Goal: Task Accomplishment & Management: Manage account settings

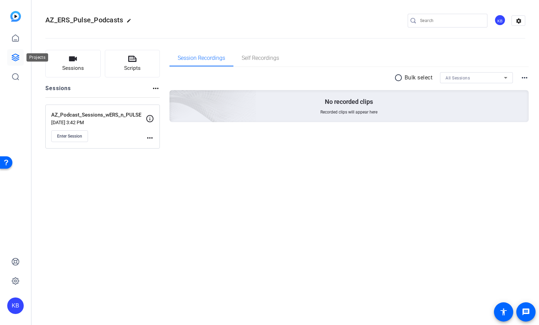
click at [18, 56] on icon at bounding box center [15, 57] width 8 height 8
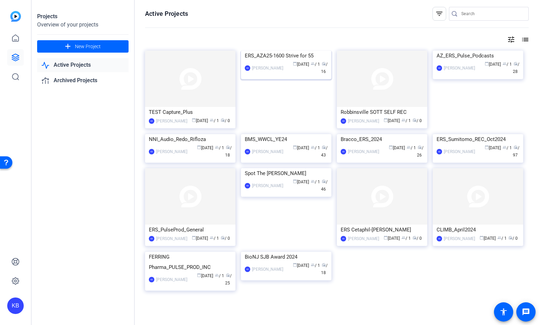
click at [302, 61] on div "ERS_AZA25-1600 Strive for 55" at bounding box center [286, 56] width 83 height 10
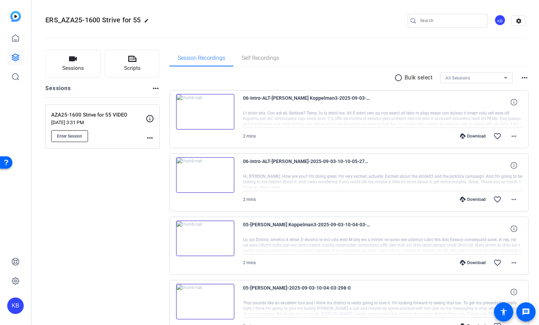
click at [78, 134] on span "Enter Session" at bounding box center [69, 135] width 25 height 5
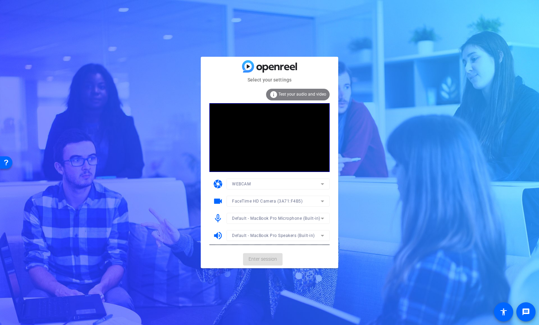
click at [265, 260] on mat-card-actions "Enter session" at bounding box center [269, 259] width 137 height 18
click at [263, 259] on mat-card-actions "Enter session" at bounding box center [269, 259] width 137 height 18
click at [263, 259] on span "Enter session" at bounding box center [263, 258] width 29 height 7
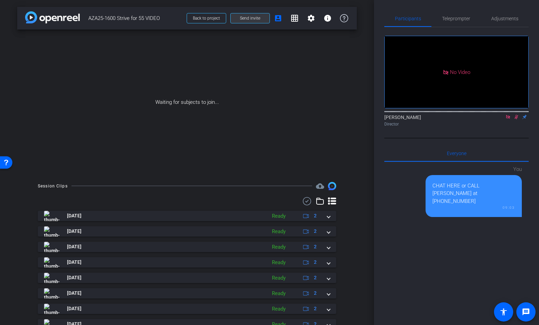
click at [264, 18] on span at bounding box center [250, 18] width 39 height 16
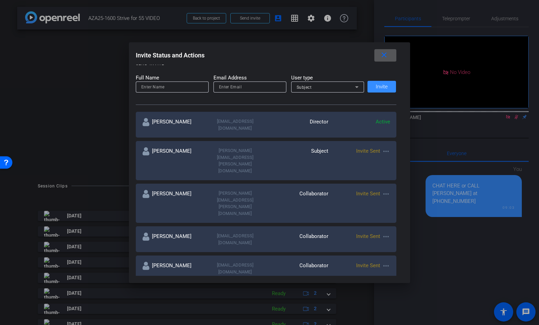
scroll to position [83, 0]
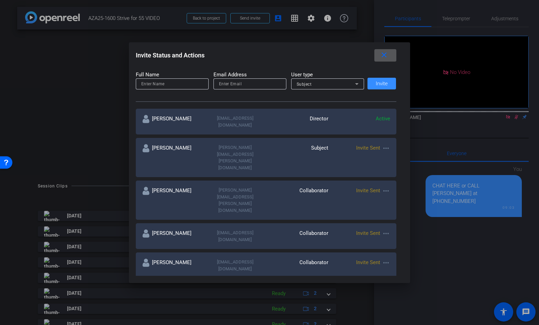
click at [387, 187] on mat-icon "more_horiz" at bounding box center [386, 191] width 8 height 8
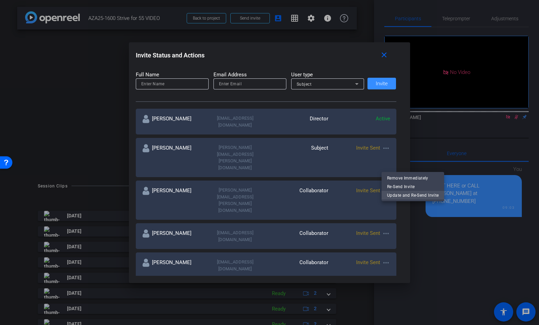
click at [399, 196] on span "Update and Re-Send Invite" at bounding box center [413, 195] width 52 height 8
type input "[PERSON_NAME]"
type input "[PERSON_NAME][EMAIL_ADDRESS][PERSON_NAME][DOMAIN_NAME]"
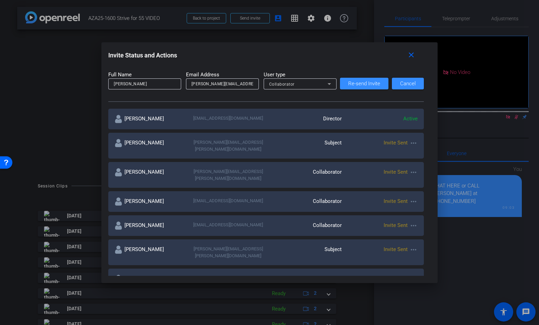
click at [319, 86] on div "Collaborator" at bounding box center [298, 84] width 58 height 9
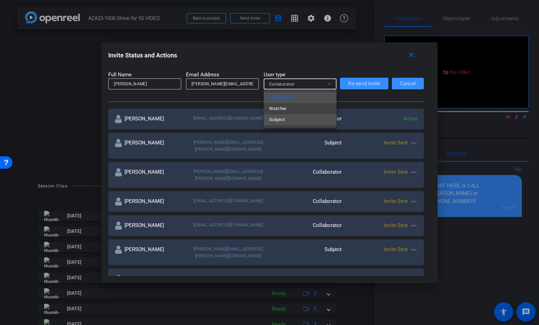
click at [310, 121] on mat-option "Subject" at bounding box center [300, 119] width 73 height 11
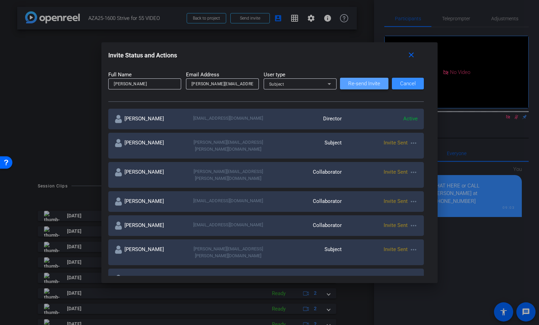
click at [365, 81] on span "Re-send Invite" at bounding box center [364, 83] width 32 height 5
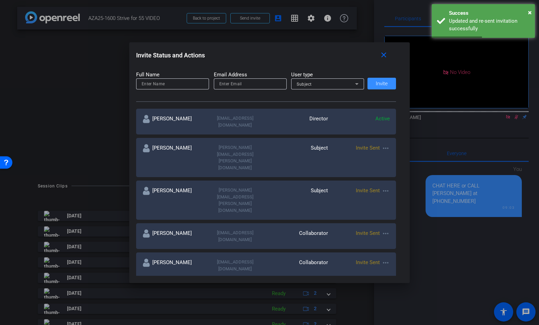
click at [385, 229] on mat-icon "more_horiz" at bounding box center [386, 233] width 8 height 8
click at [390, 218] on span "Update and Re-Send Invite" at bounding box center [413, 219] width 52 height 8
type input "[PERSON_NAME]"
type input "[EMAIL_ADDRESS][DOMAIN_NAME]"
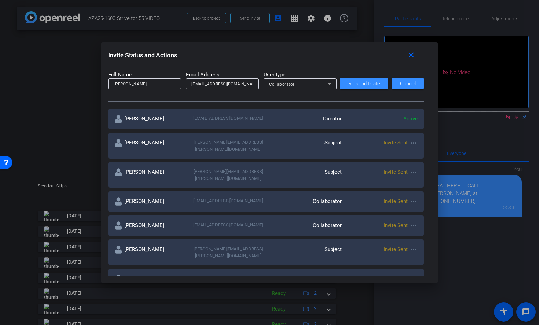
click at [312, 85] on div "Collaborator" at bounding box center [298, 84] width 58 height 9
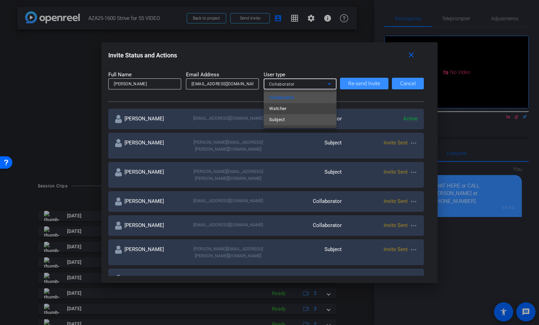
click at [305, 118] on mat-option "Subject" at bounding box center [300, 119] width 73 height 11
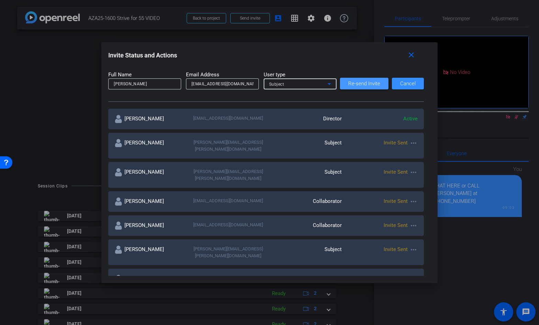
click at [354, 84] on span "Re-send Invite" at bounding box center [364, 83] width 32 height 5
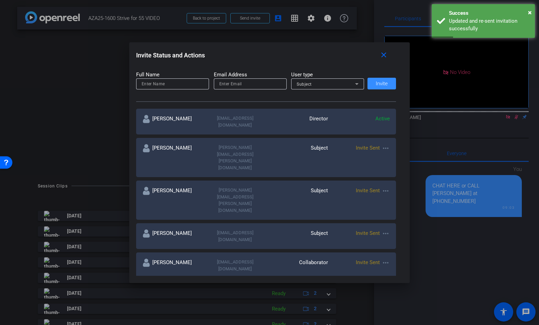
click at [385, 288] on mat-icon "more_horiz" at bounding box center [386, 292] width 8 height 8
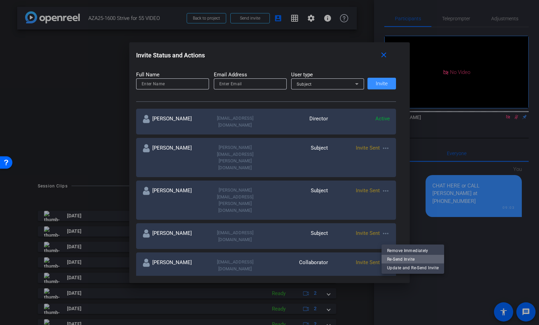
click at [391, 257] on span "Re-Send Invite" at bounding box center [413, 259] width 52 height 8
click at [385, 144] on mat-icon "more_horiz" at bounding box center [386, 148] width 8 height 8
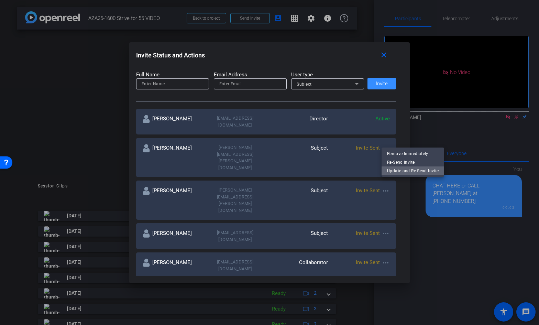
click at [399, 172] on span "Update and Re-Send Invite" at bounding box center [413, 171] width 52 height 8
type input "[PERSON_NAME]"
type input "[PERSON_NAME][EMAIL_ADDRESS][PERSON_NAME][DOMAIN_NAME]"
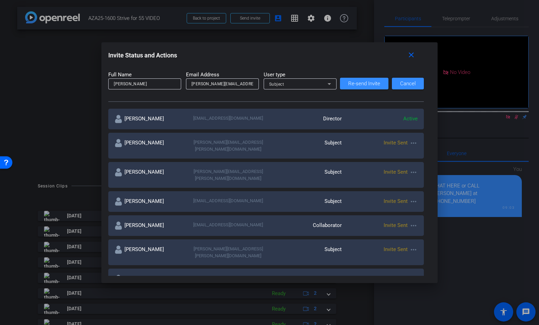
click at [313, 83] on div "Subject" at bounding box center [298, 84] width 58 height 9
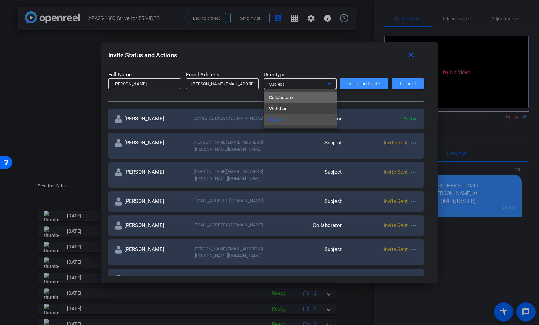
click at [312, 97] on mat-option "Collaborator" at bounding box center [300, 97] width 73 height 11
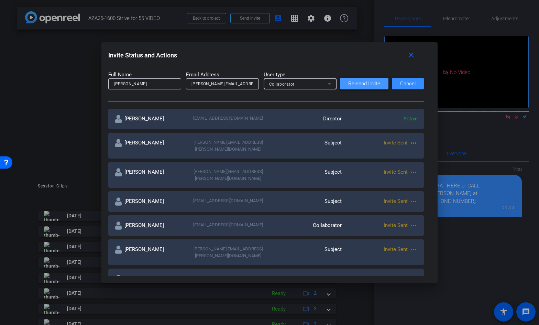
click at [355, 82] on span "Re-send Invite" at bounding box center [364, 83] width 32 height 5
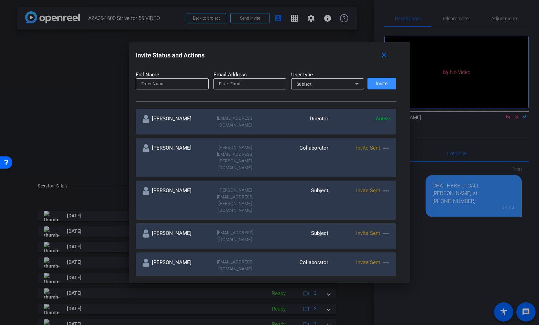
click at [385, 258] on mat-icon "more_horiz" at bounding box center [386, 262] width 8 height 8
click at [392, 235] on span "Re-Send Invite" at bounding box center [413, 235] width 52 height 8
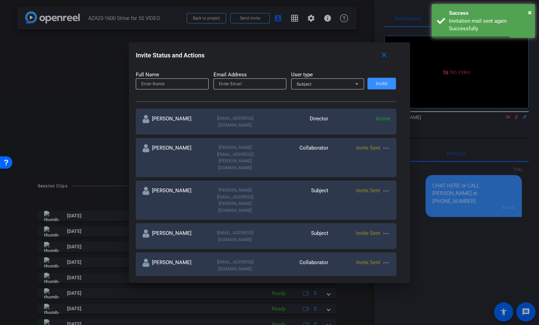
click at [389, 281] on span "Re-Send Invite" at bounding box center [413, 283] width 52 height 8
click at [384, 55] on mat-icon "close" at bounding box center [384, 55] width 9 height 9
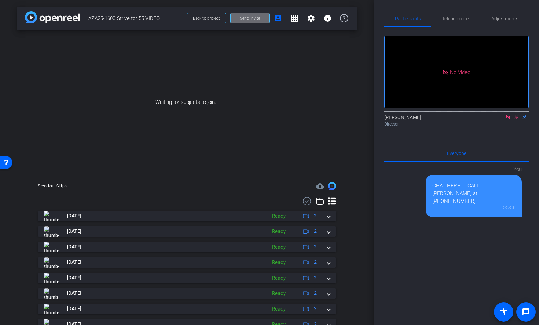
click at [254, 19] on span "Send invite" at bounding box center [250, 17] width 20 height 5
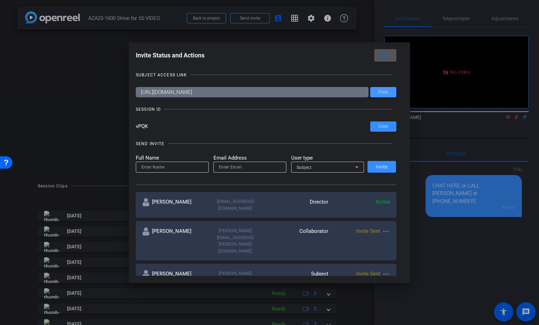
click at [387, 91] on span "Copy" at bounding box center [383, 91] width 10 height 5
click at [384, 56] on mat-icon "close" at bounding box center [384, 55] width 9 height 9
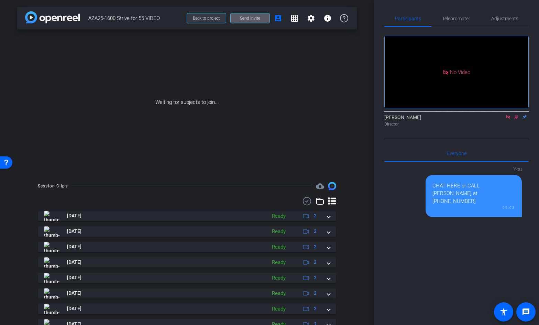
click at [203, 16] on span "Back to project" at bounding box center [206, 18] width 27 height 5
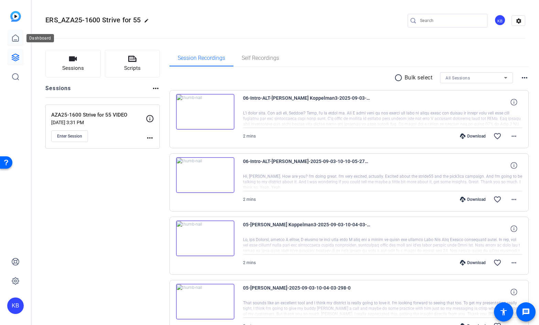
click at [14, 35] on icon at bounding box center [15, 38] width 8 height 8
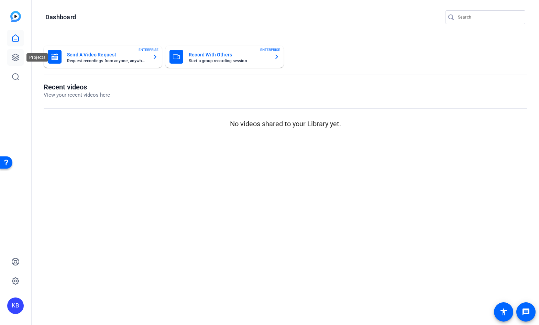
click at [17, 57] on icon at bounding box center [15, 57] width 7 height 7
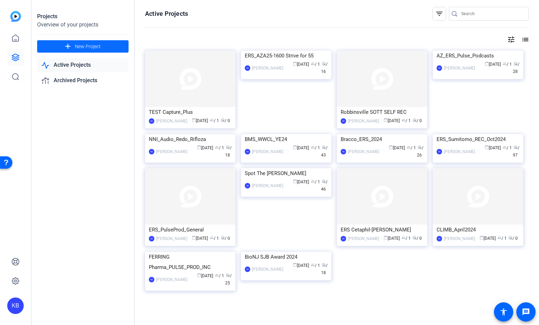
click at [78, 48] on span "New Project" at bounding box center [88, 46] width 26 height 7
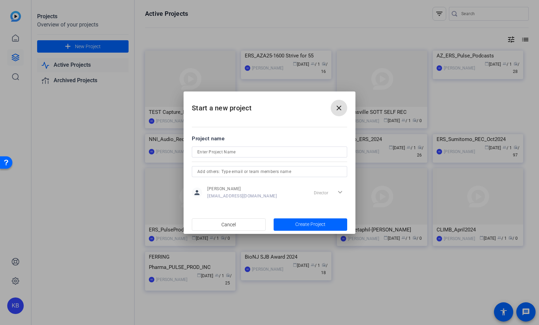
click at [211, 152] on input at bounding box center [269, 152] width 144 height 8
type input "RMOTE+ Live TEST"
click at [315, 224] on span "Create Project" at bounding box center [310, 224] width 30 height 7
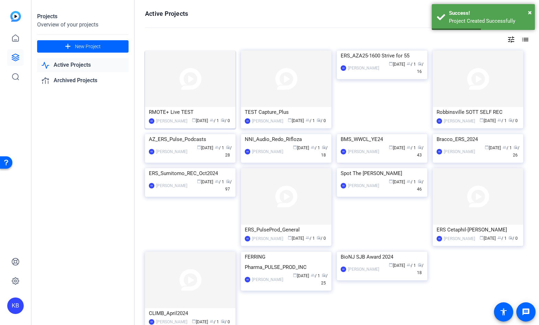
click at [180, 110] on div "RMOTE+ Live TEST" at bounding box center [190, 112] width 83 height 10
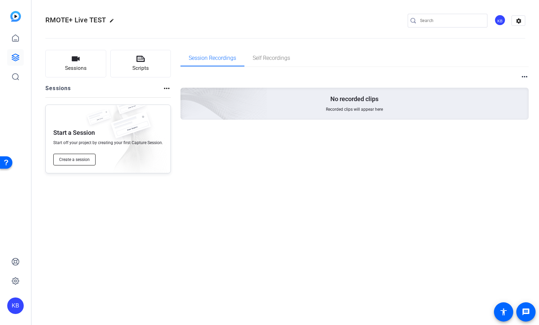
click at [86, 162] on span "Create a session" at bounding box center [74, 159] width 31 height 5
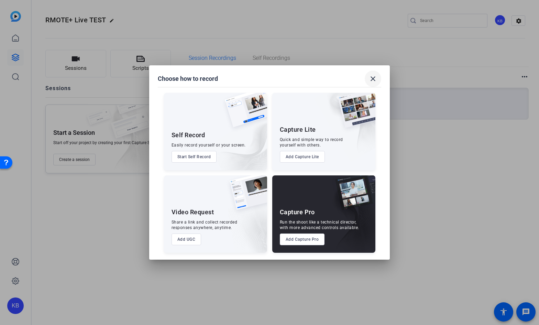
click at [371, 79] on mat-icon "close" at bounding box center [373, 79] width 8 height 8
